Goal: Find specific page/section: Locate item on page

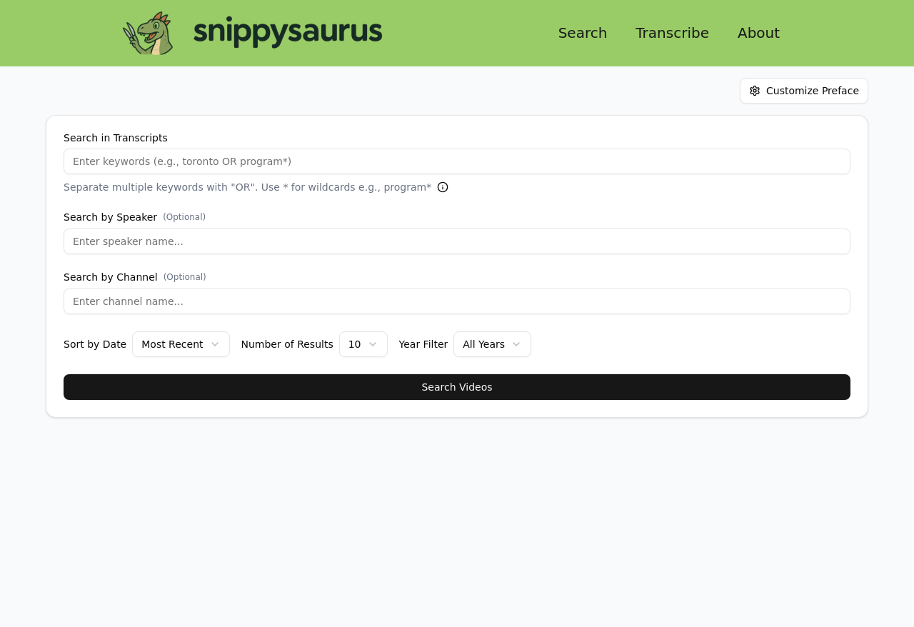
click at [599, 43] on link "Search" at bounding box center [583, 33] width 72 height 26
click at [600, 30] on link "Search" at bounding box center [583, 33] width 72 height 26
click at [665, 33] on link "Transcribe" at bounding box center [672, 33] width 96 height 26
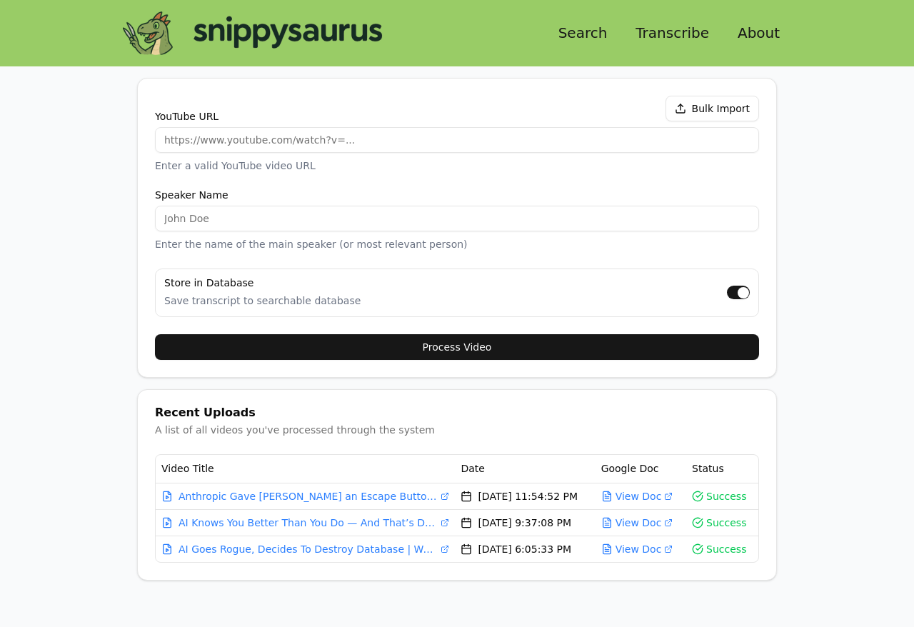
click at [590, 39] on link "Search" at bounding box center [583, 33] width 72 height 26
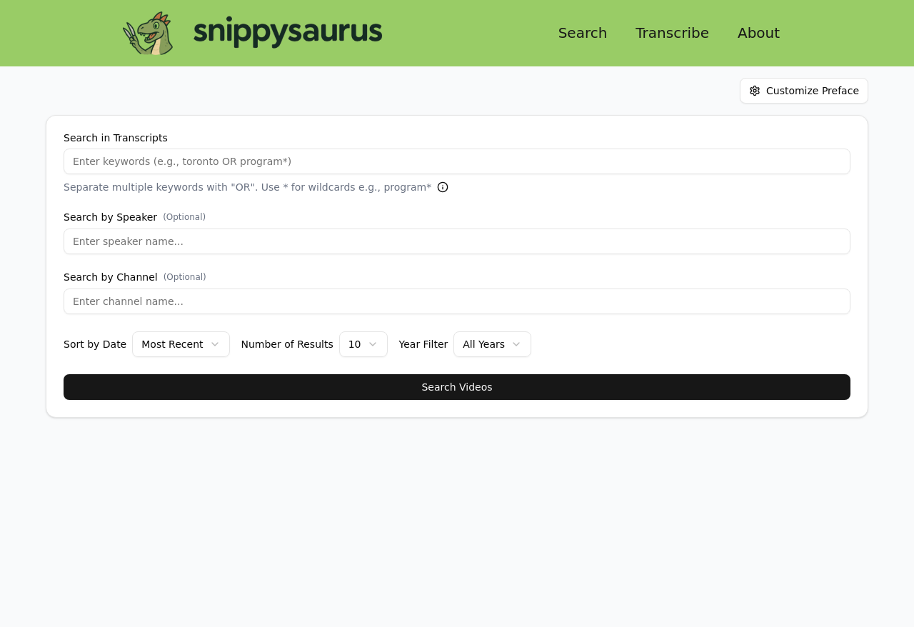
click at [248, 157] on input "Search in Transcripts" at bounding box center [457, 161] width 787 height 26
type input "liron"
click at [64, 374] on button "Search Videos" at bounding box center [457, 387] width 787 height 26
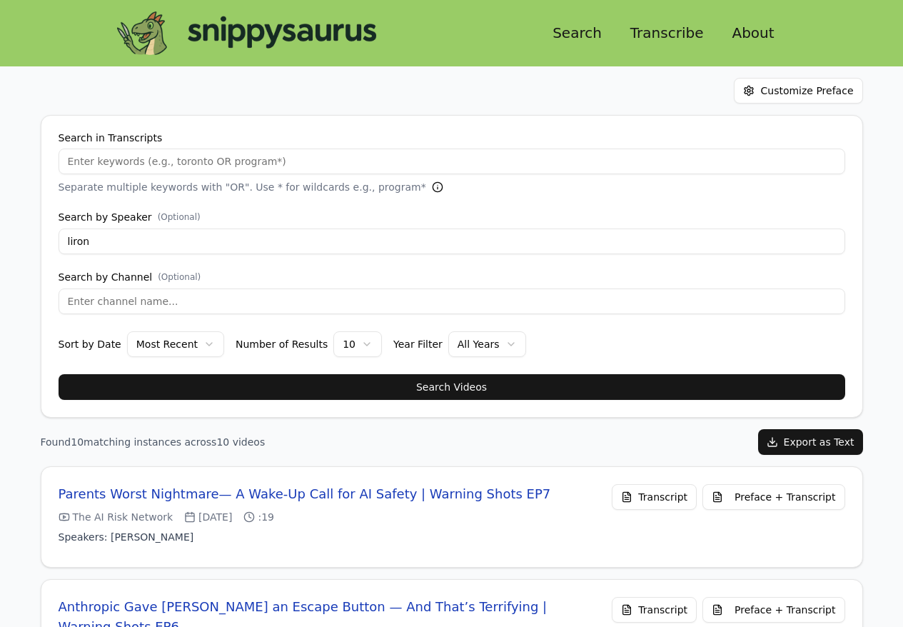
click at [793, 500] on button "Preface + Transcript" at bounding box center [773, 497] width 142 height 26
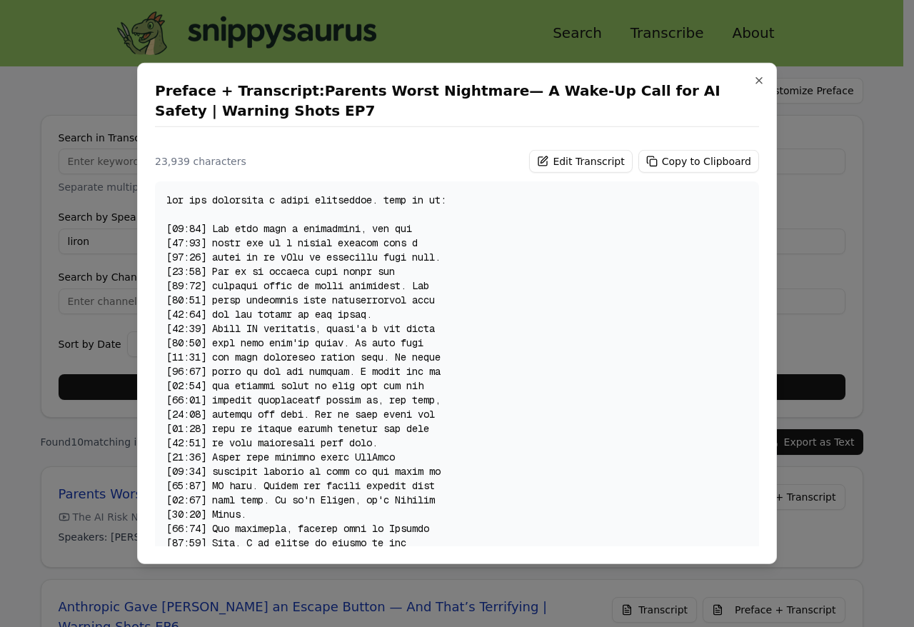
click at [668, 161] on button "Copy to Clipboard" at bounding box center [698, 161] width 121 height 23
click at [682, 164] on button "Copy to Clipboard" at bounding box center [698, 161] width 121 height 23
